Goal: Information Seeking & Learning: Find specific page/section

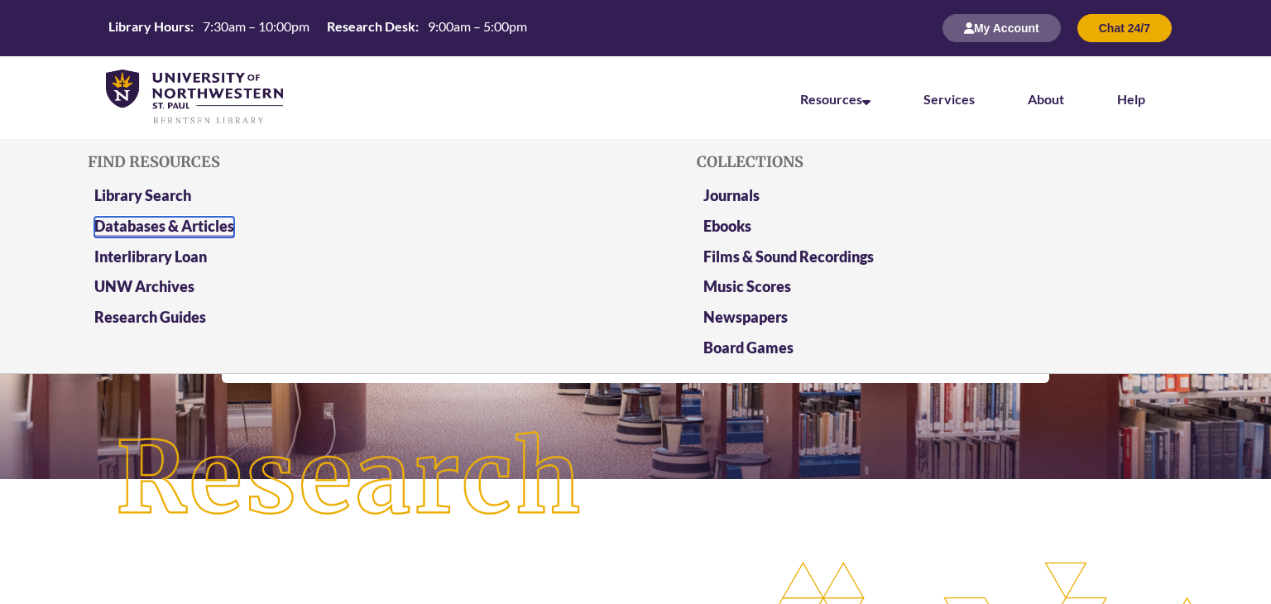
click at [193, 224] on link "Databases & Articles" at bounding box center [164, 227] width 140 height 21
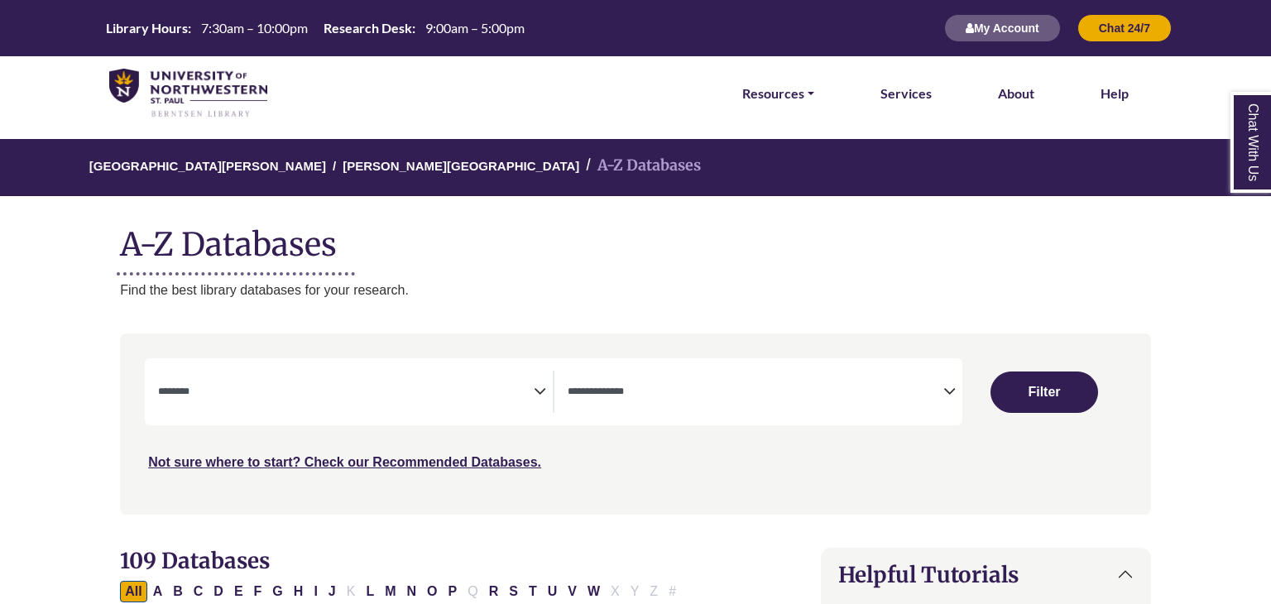
select select "Database Subject Filter"
select select "Database Types Filter"
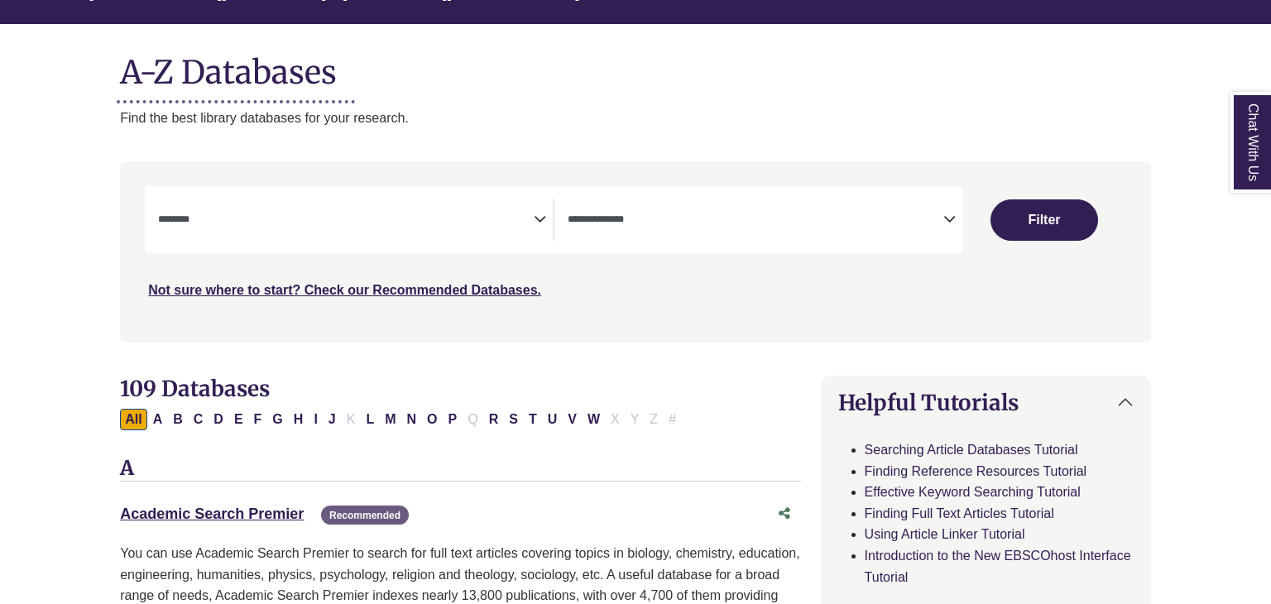
scroll to position [182, 0]
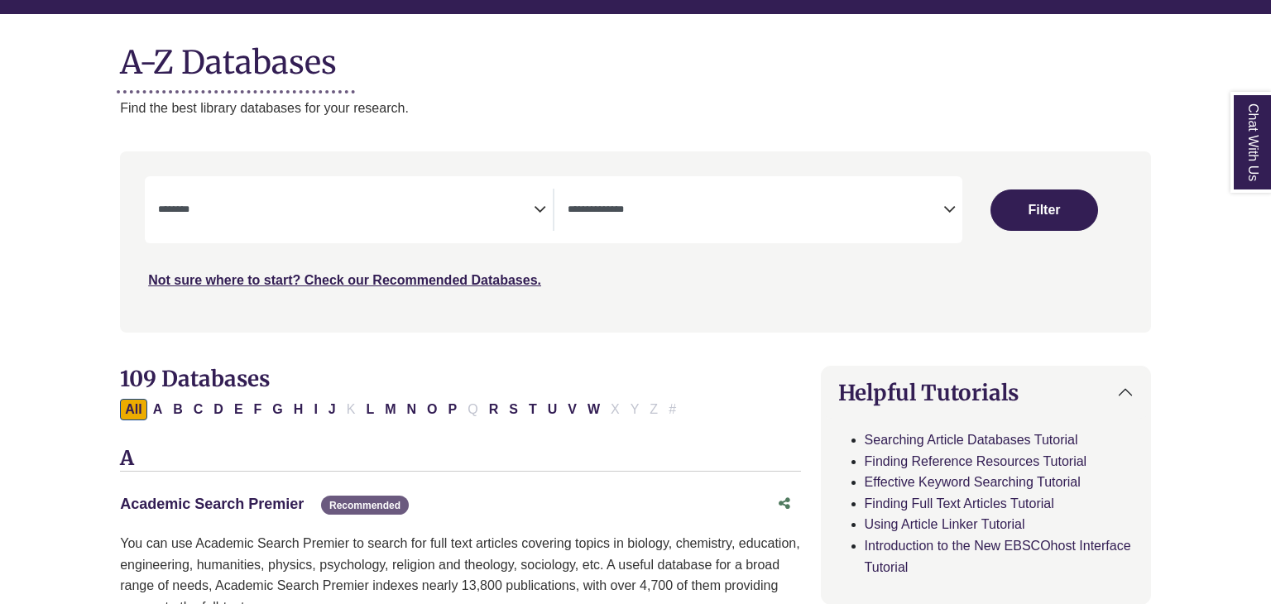
click at [244, 497] on link "Academic Search Premier This link opens in a new window" at bounding box center [212, 504] width 184 height 17
